Goal: Task Accomplishment & Management: Complete application form

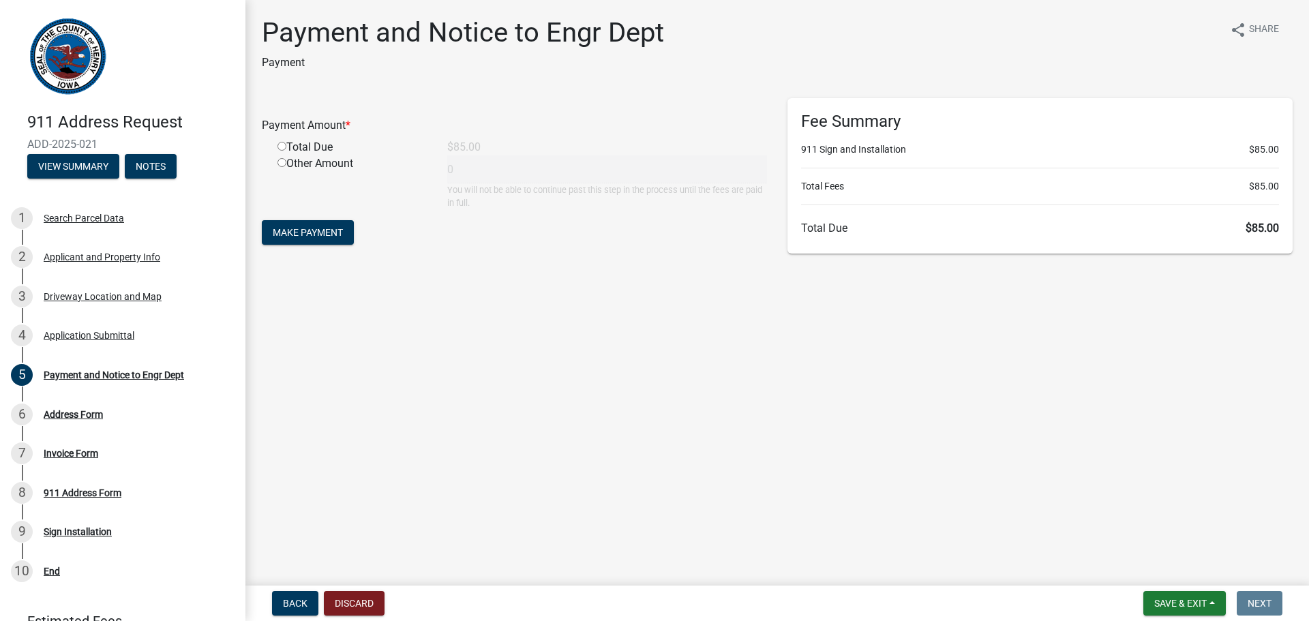
click at [283, 145] on input "radio" at bounding box center [281, 146] width 9 height 9
radio input "true"
type input "85"
click at [317, 230] on span "Make Payment" at bounding box center [308, 232] width 70 height 11
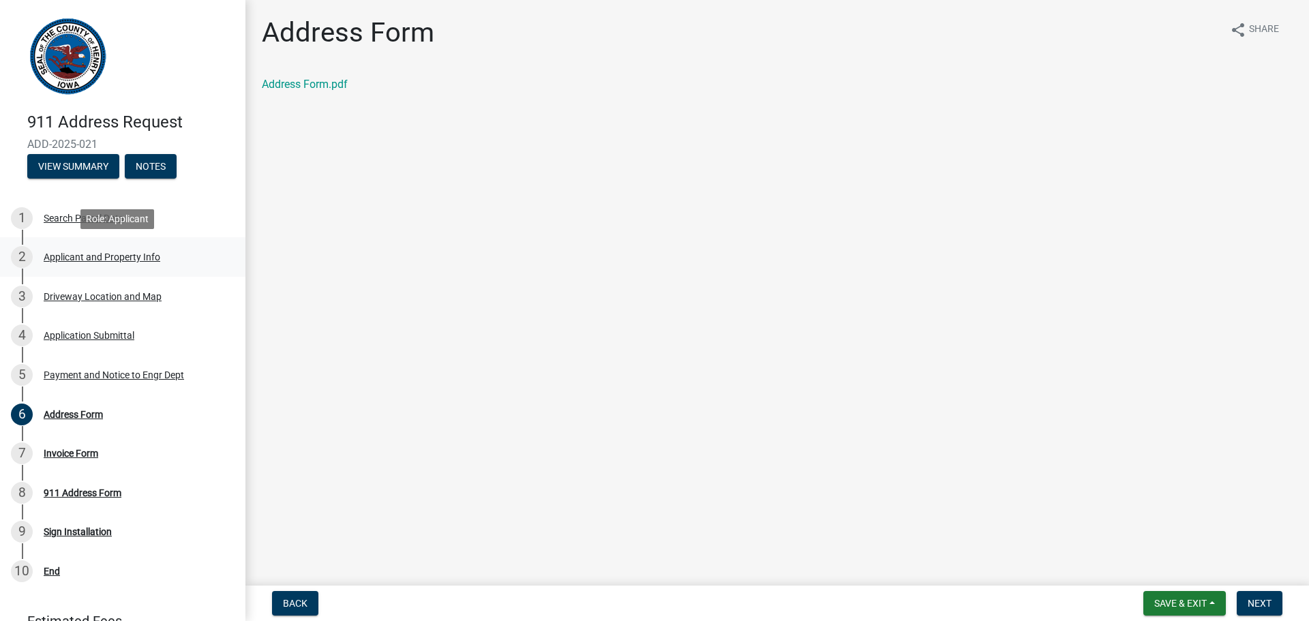
click at [67, 257] on div "Applicant and Property Info" at bounding box center [102, 257] width 117 height 10
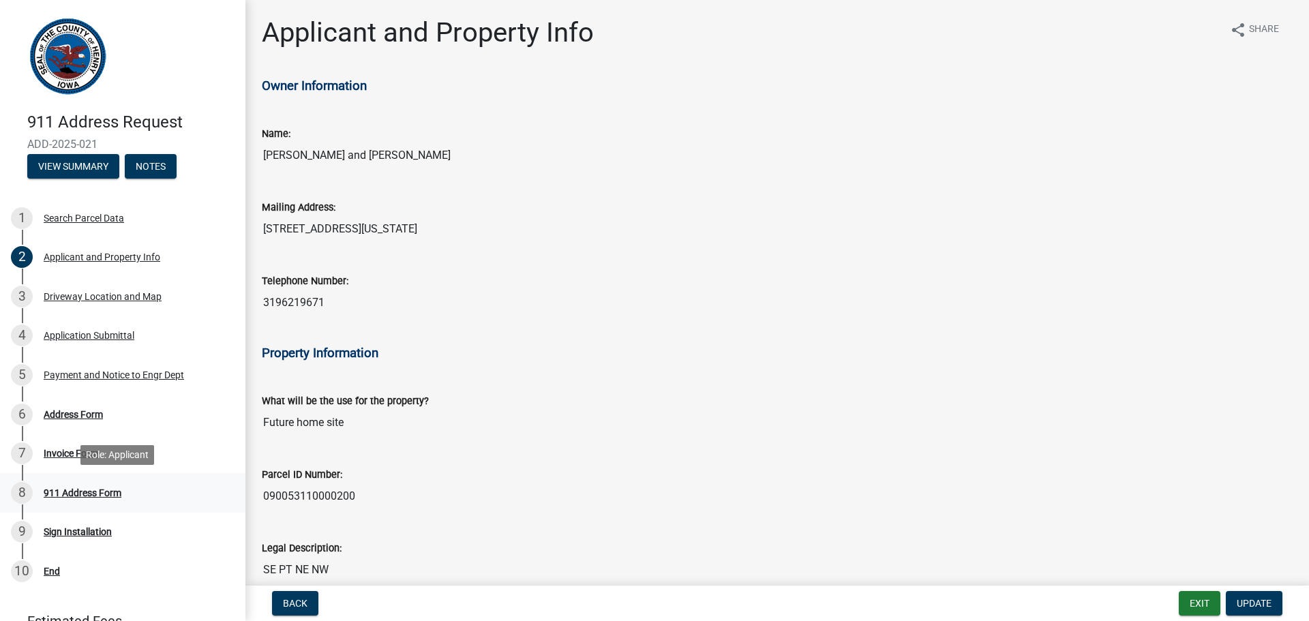
click at [74, 491] on div "911 Address Form" at bounding box center [83, 493] width 78 height 10
click at [70, 413] on div "Address Form" at bounding box center [73, 415] width 59 height 10
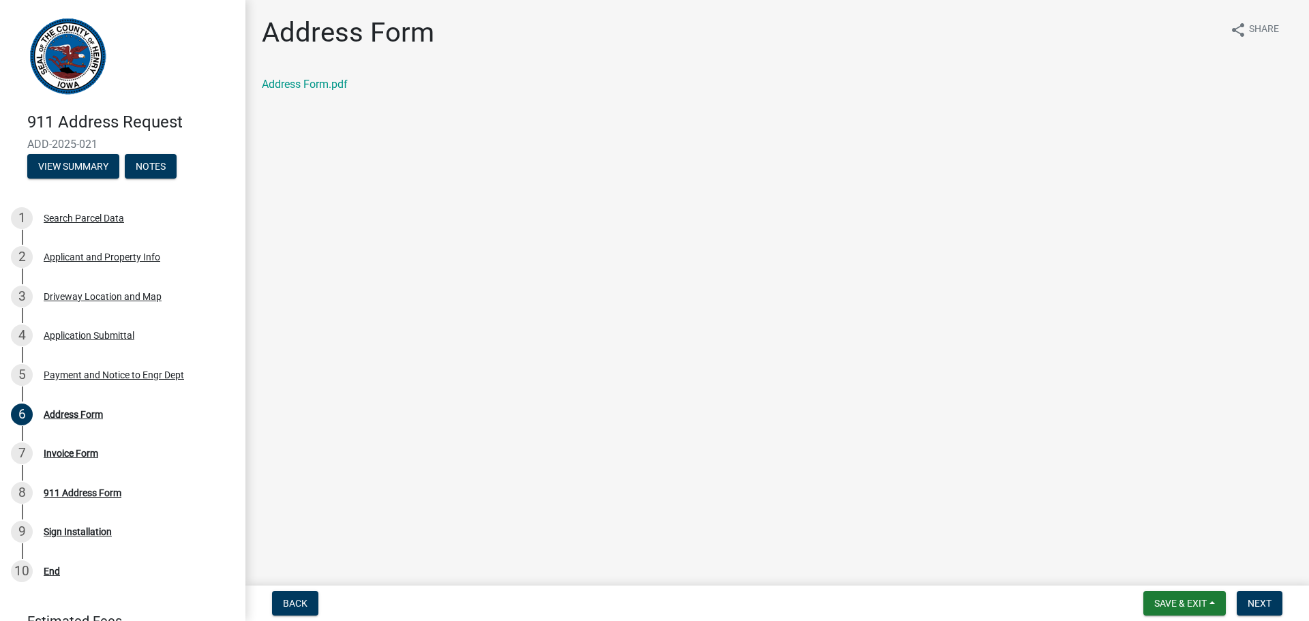
click at [88, 181] on div "911 Address Request ADD-2025-021 View Summary Notes" at bounding box center [123, 142] width 224 height 80
click at [91, 164] on button "View Summary" at bounding box center [73, 166] width 92 height 25
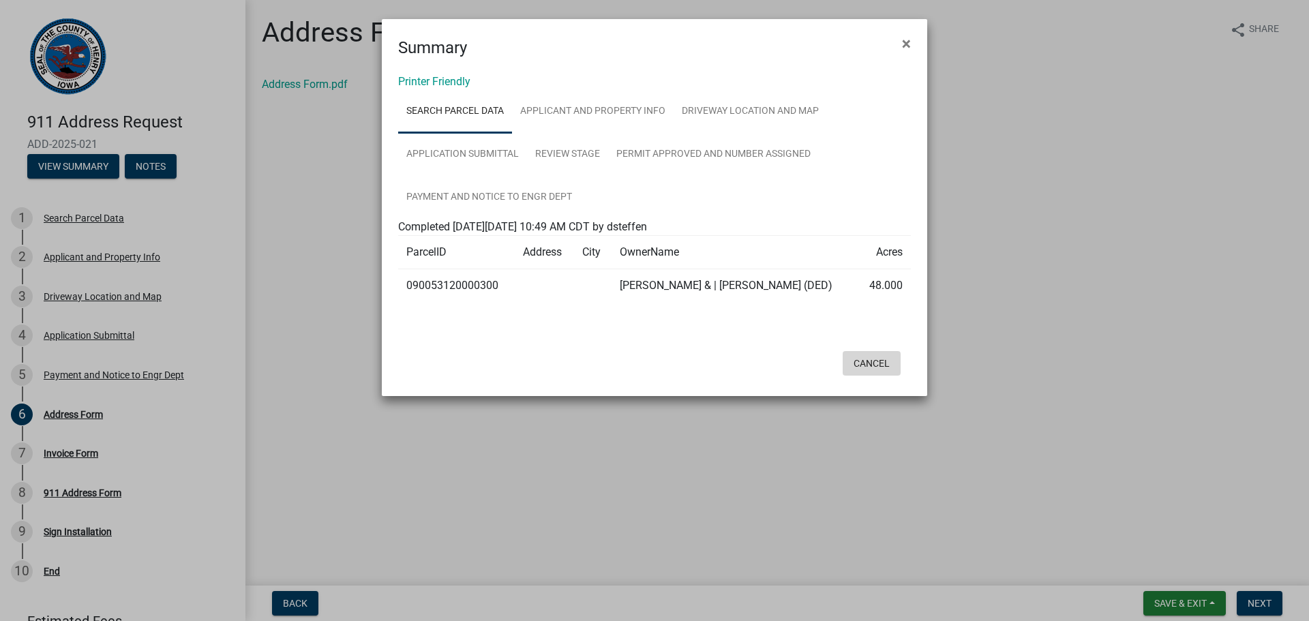
click at [870, 360] on button "Cancel" at bounding box center [872, 363] width 58 height 25
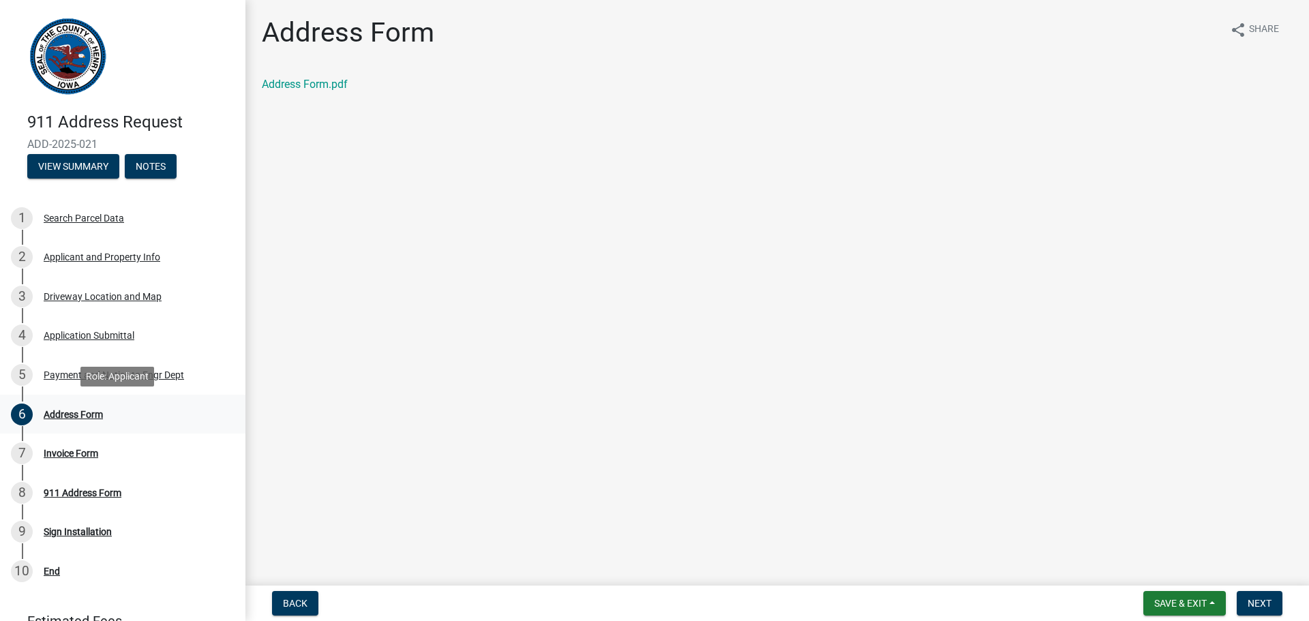
click at [64, 410] on div "Address Form" at bounding box center [73, 415] width 59 height 10
click at [318, 86] on link "Address Form.pdf" at bounding box center [305, 84] width 86 height 13
click at [76, 449] on div "Invoice Form" at bounding box center [71, 454] width 55 height 10
click at [65, 453] on div "Invoice Form" at bounding box center [71, 454] width 55 height 10
click at [310, 85] on link "Address Form.pdf" at bounding box center [305, 84] width 86 height 13
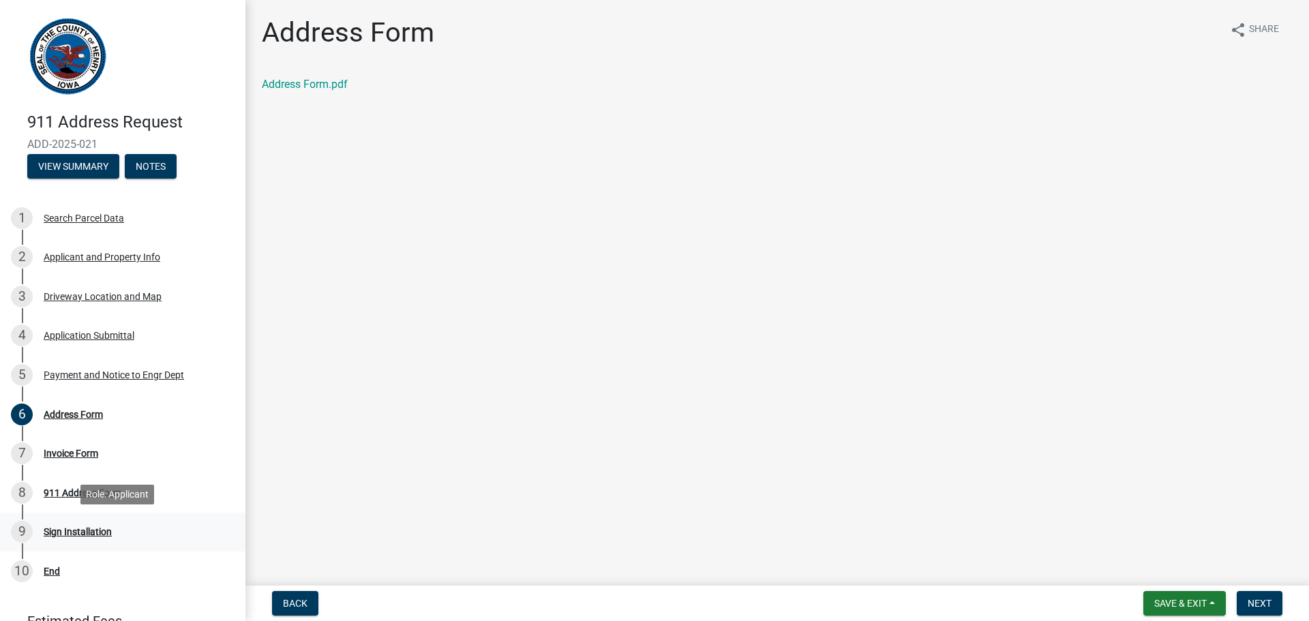
click at [72, 532] on div "Sign Installation" at bounding box center [78, 532] width 68 height 10
